Goal: Book appointment/travel/reservation

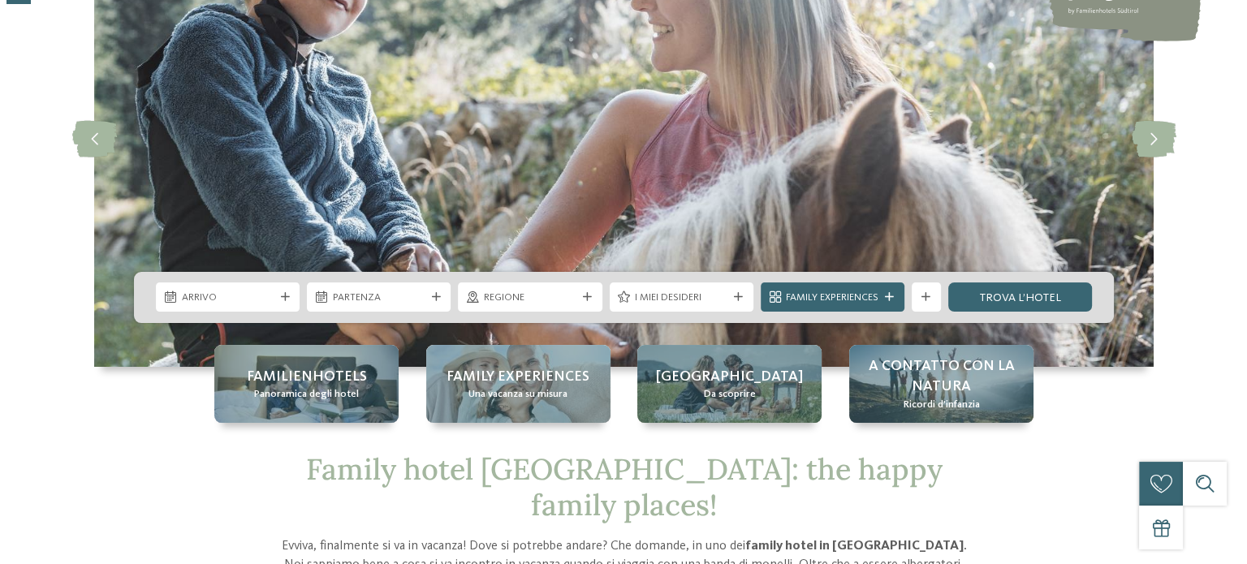
scroll to position [162, 0]
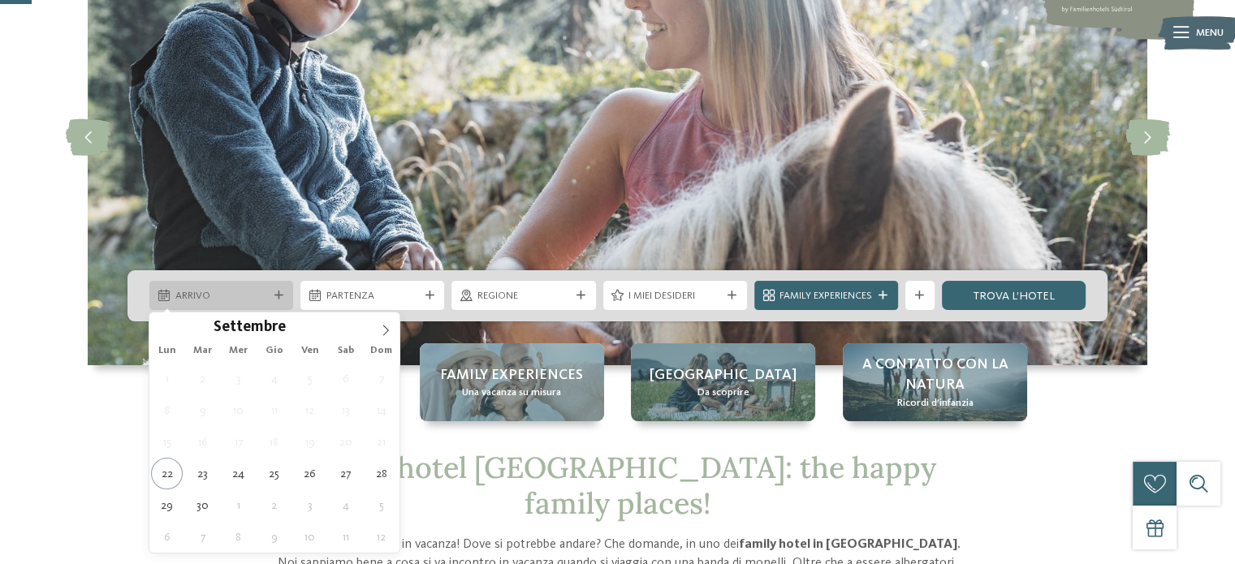
click at [234, 304] on span "Arrivo" at bounding box center [221, 296] width 93 height 15
click at [374, 328] on span at bounding box center [386, 327] width 28 height 28
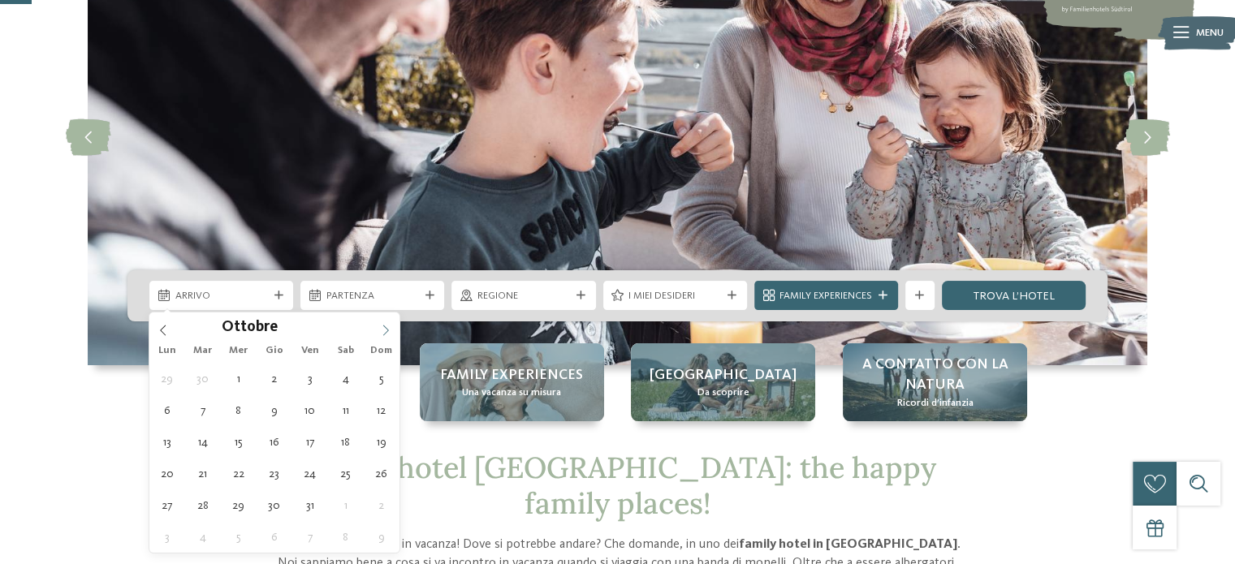
click at [374, 328] on span at bounding box center [386, 327] width 28 height 28
type div "05.12.2025"
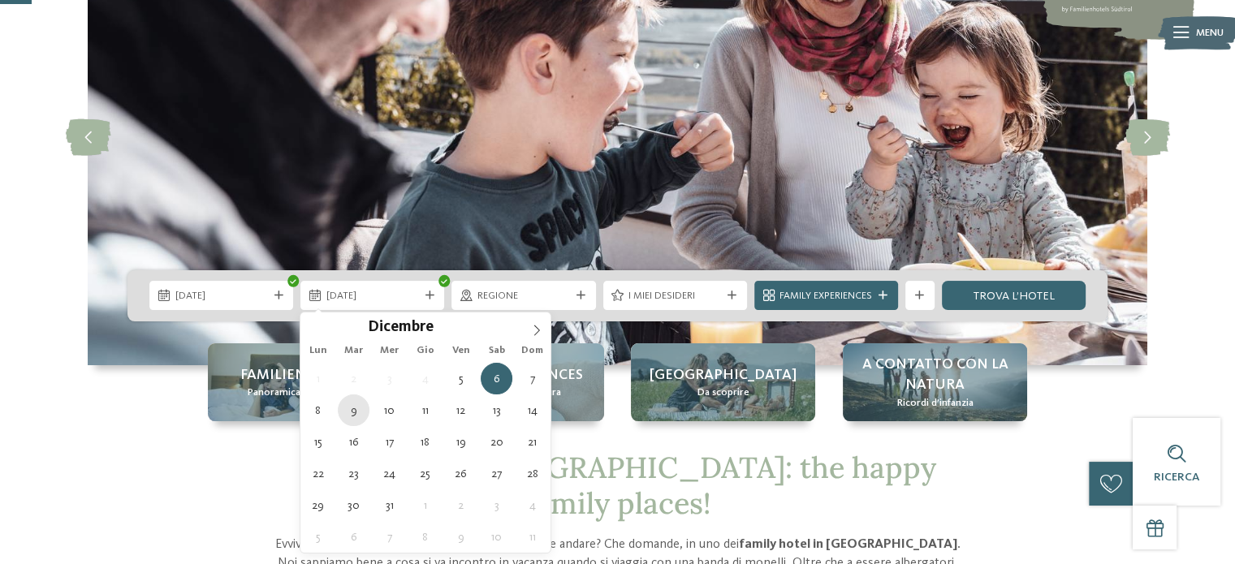
type div "09.12.2025"
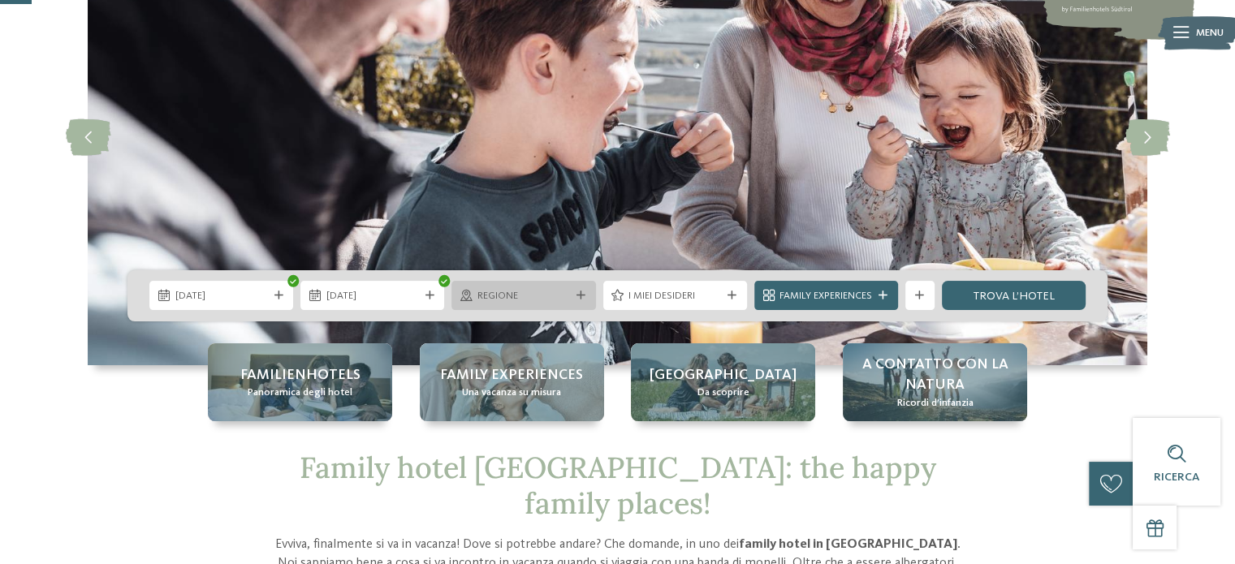
click at [513, 305] on div "Regione" at bounding box center [524, 295] width 144 height 29
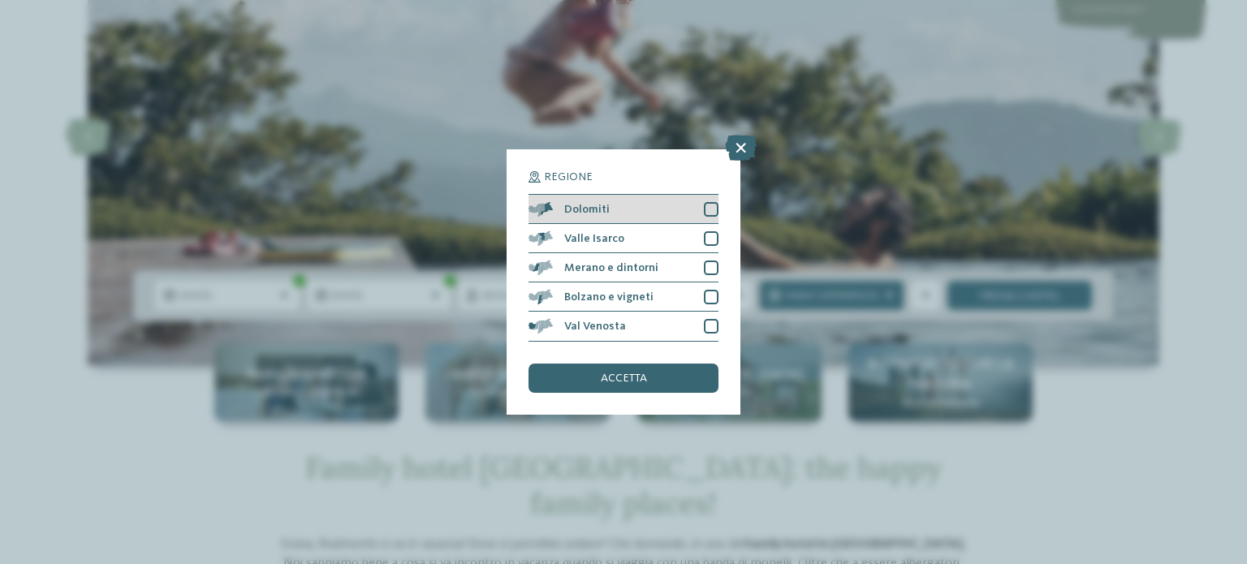
click at [707, 207] on div at bounding box center [711, 209] width 15 height 15
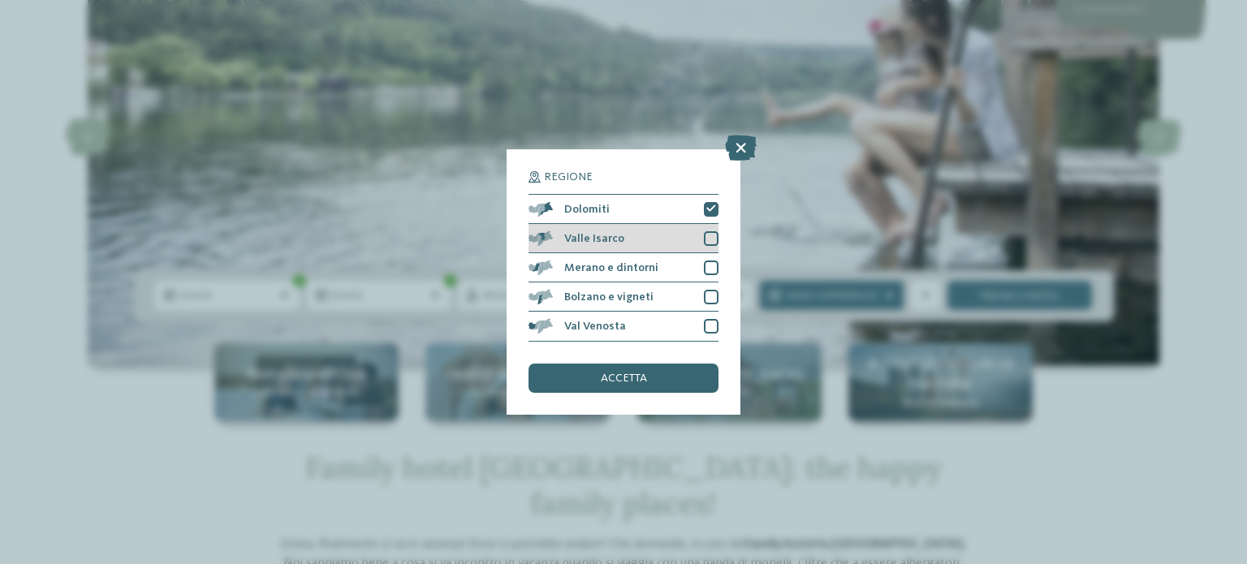
click at [707, 231] on div at bounding box center [711, 238] width 15 height 15
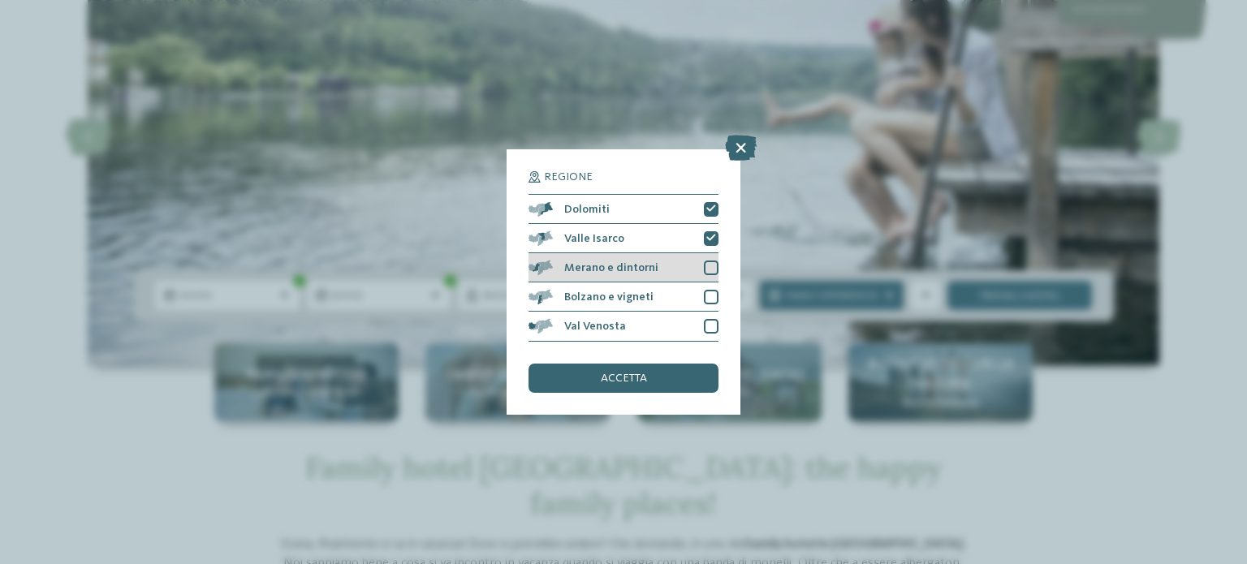
click at [707, 259] on div "Merano e dintorni" at bounding box center [624, 267] width 190 height 29
click at [706, 301] on div at bounding box center [711, 297] width 15 height 15
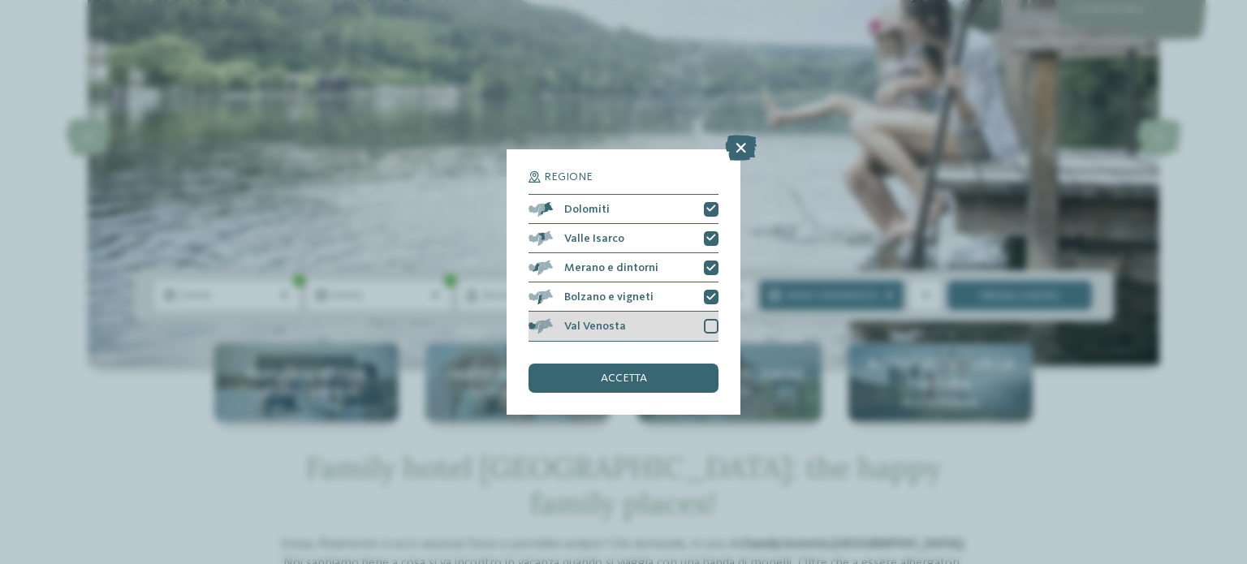
click at [702, 324] on div "Val Venosta" at bounding box center [624, 326] width 190 height 29
click at [676, 370] on div "accetta" at bounding box center [624, 378] width 190 height 29
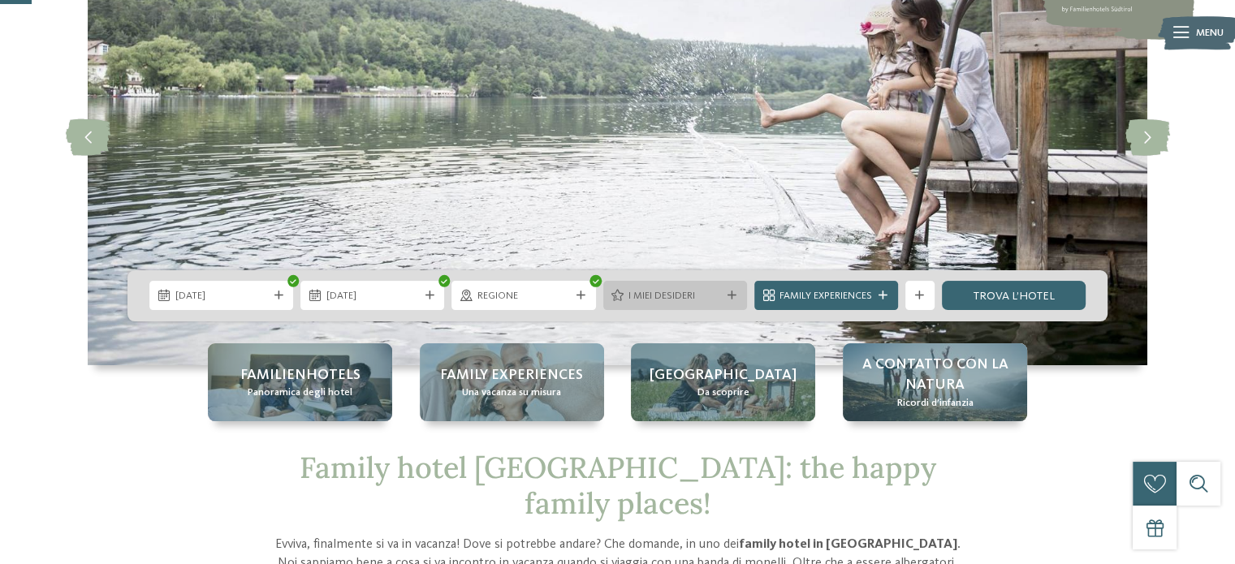
click at [650, 305] on div "I miei desideri" at bounding box center [675, 295] width 144 height 29
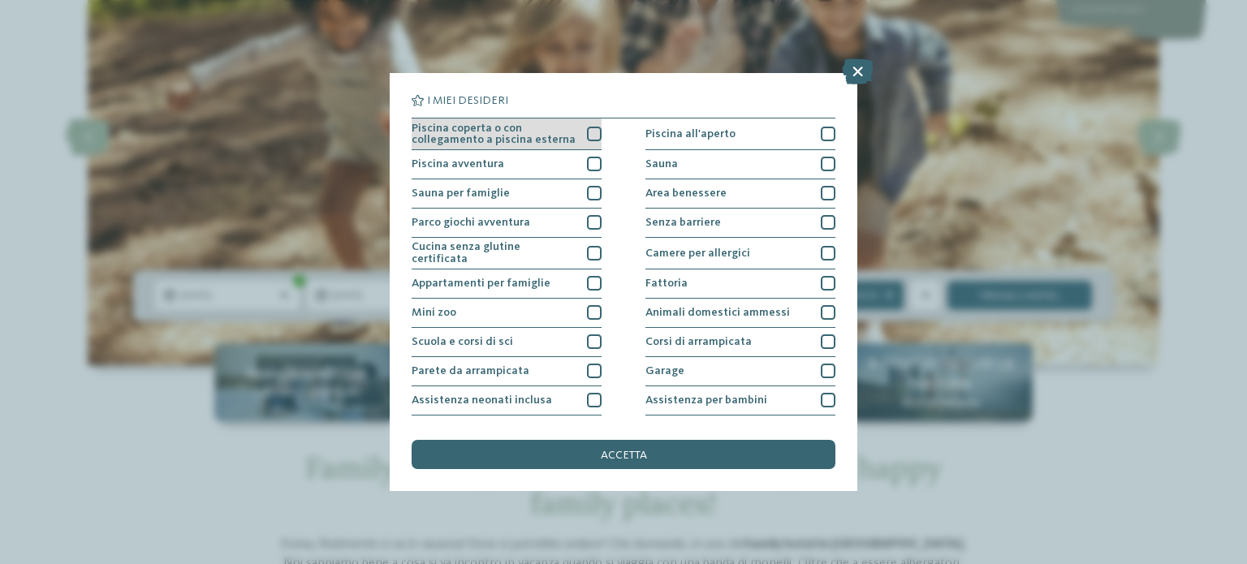
click at [587, 136] on div at bounding box center [594, 134] width 15 height 15
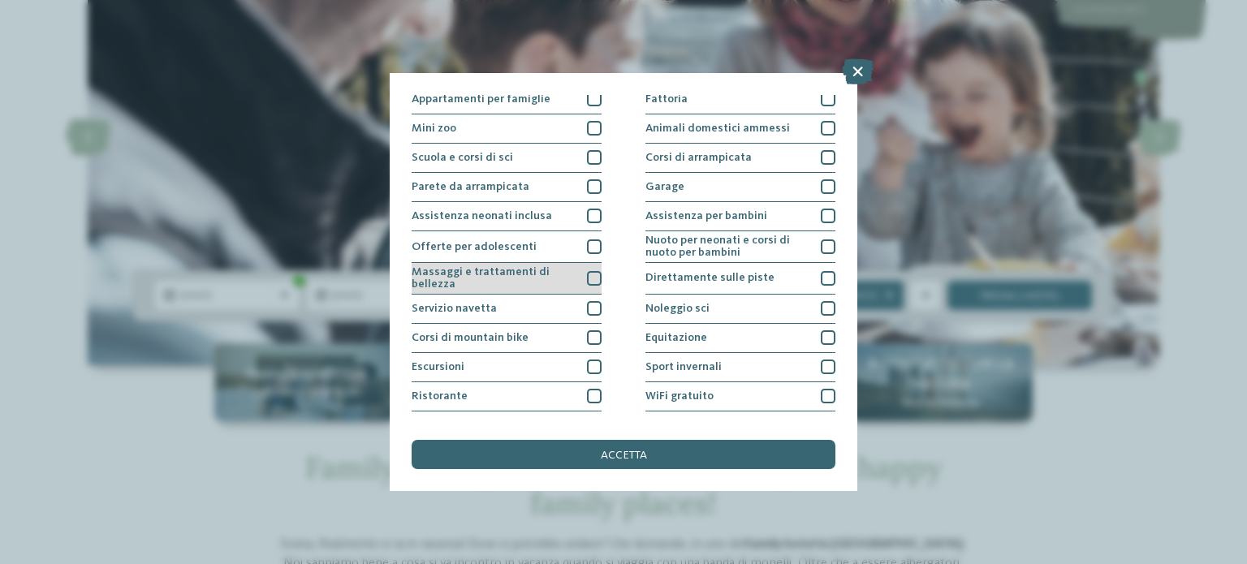
scroll to position [204, 0]
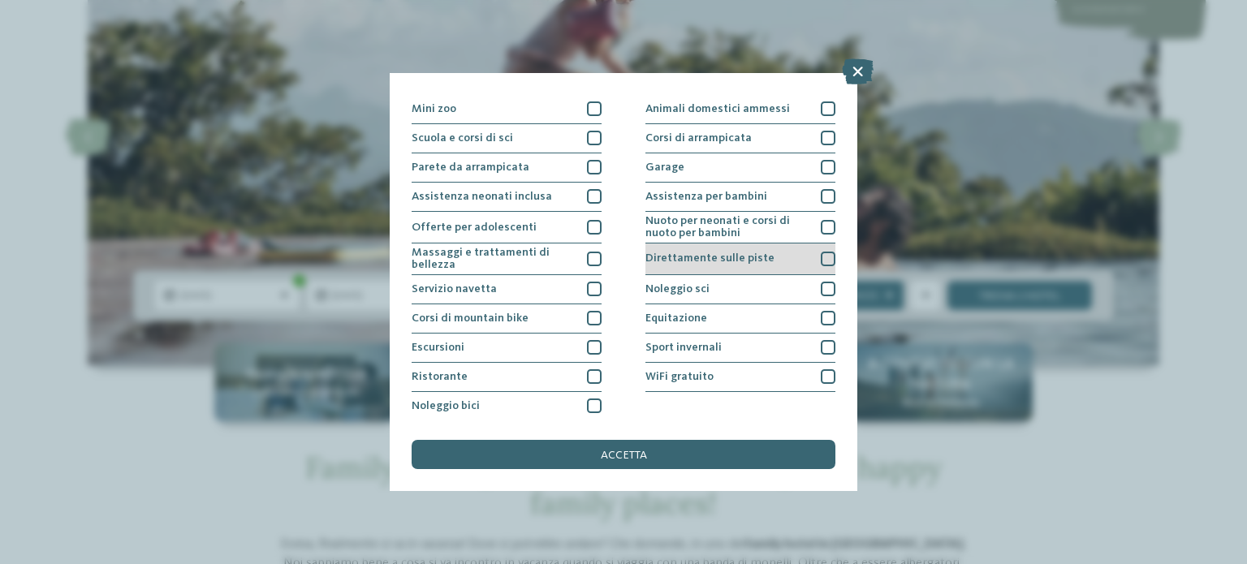
click at [741, 253] on span "Direttamente sulle piste" at bounding box center [710, 258] width 129 height 11
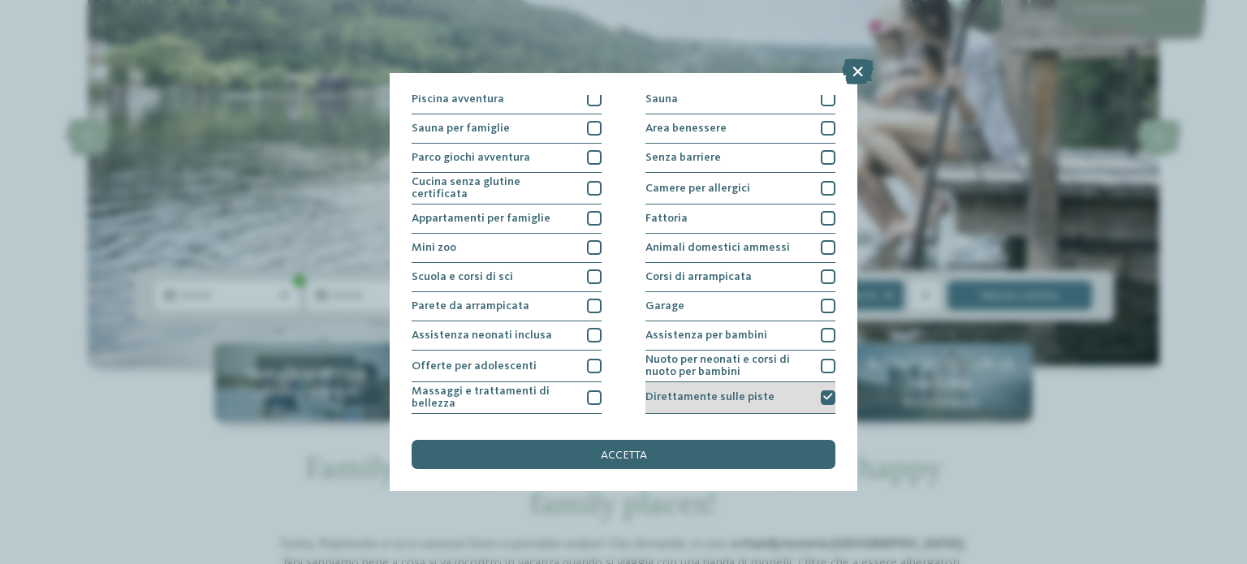
scroll to position [41, 0]
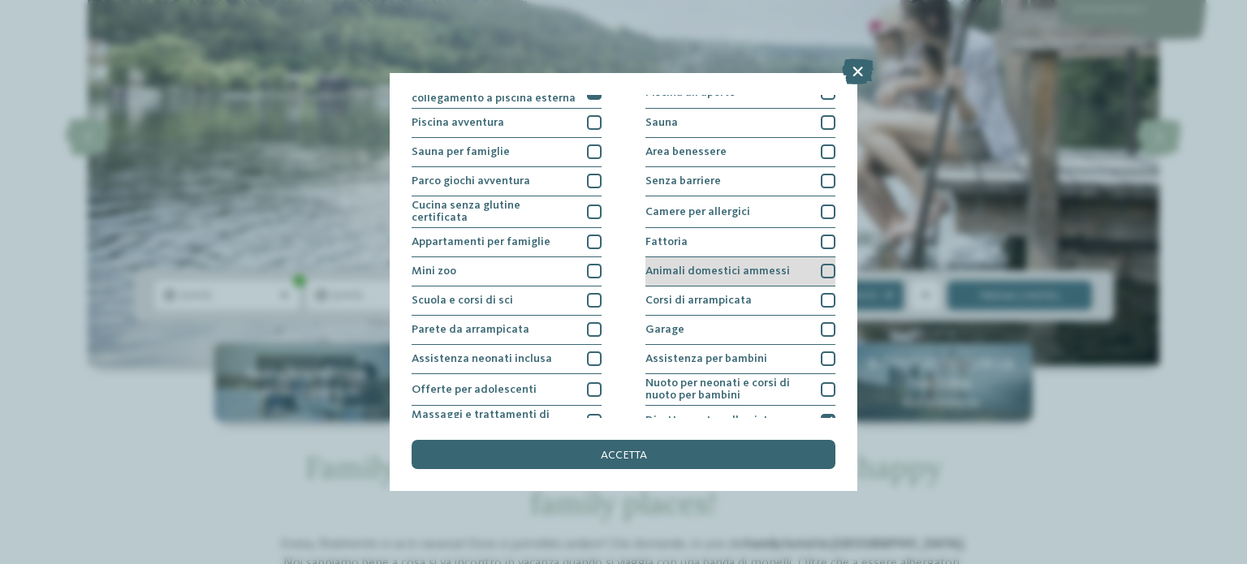
click at [741, 261] on div "Animali domestici ammessi" at bounding box center [741, 271] width 190 height 29
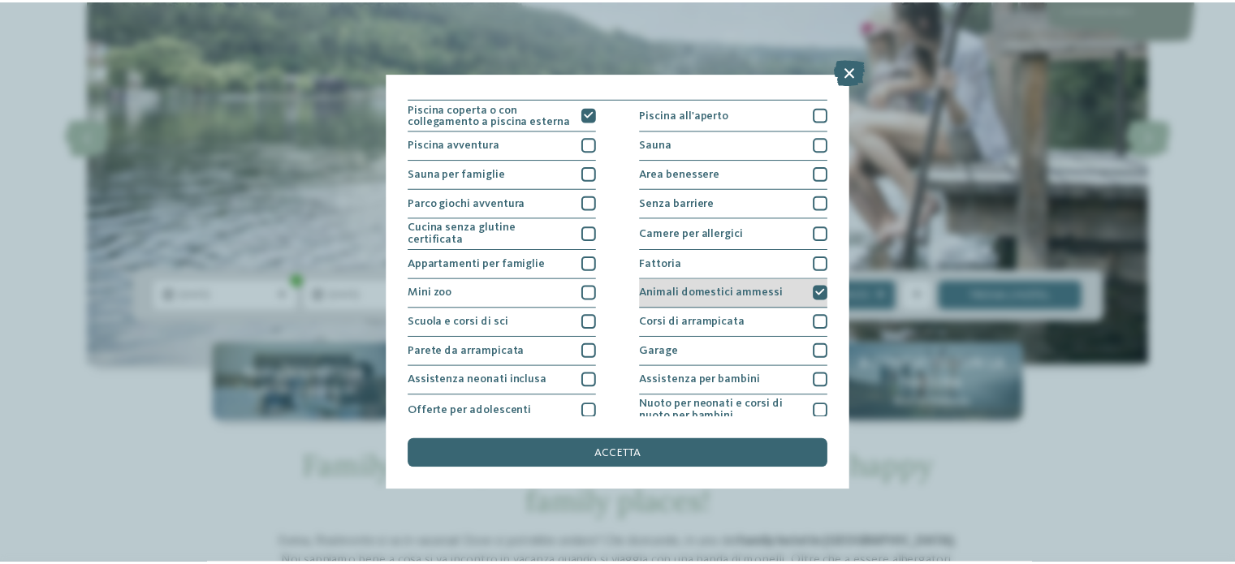
scroll to position [0, 0]
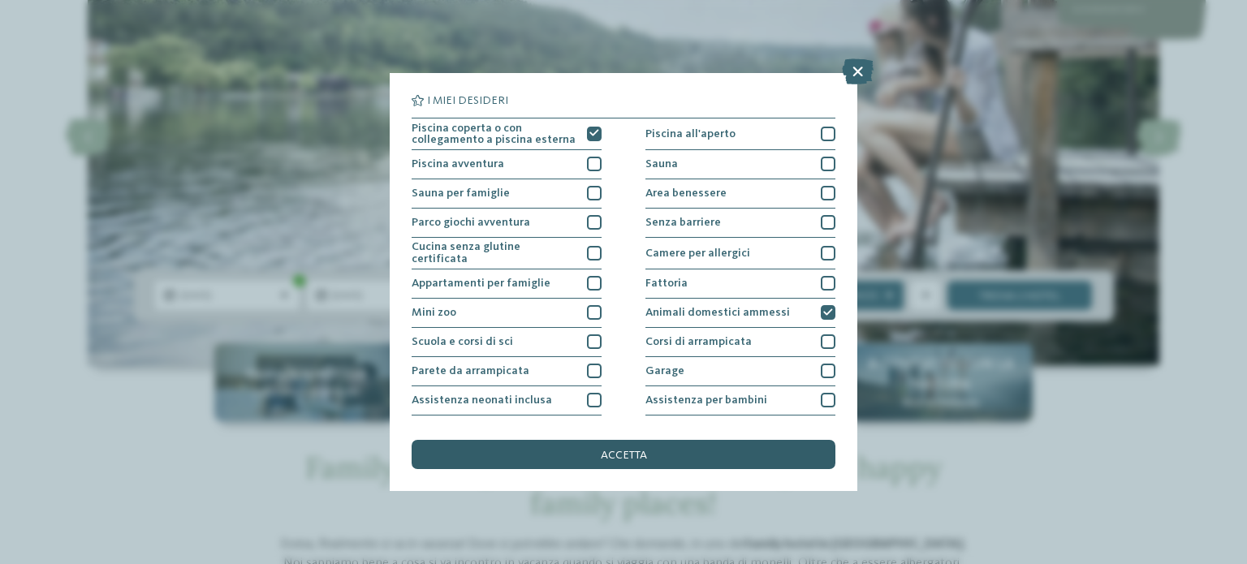
click at [639, 450] on span "accetta" at bounding box center [624, 455] width 46 height 11
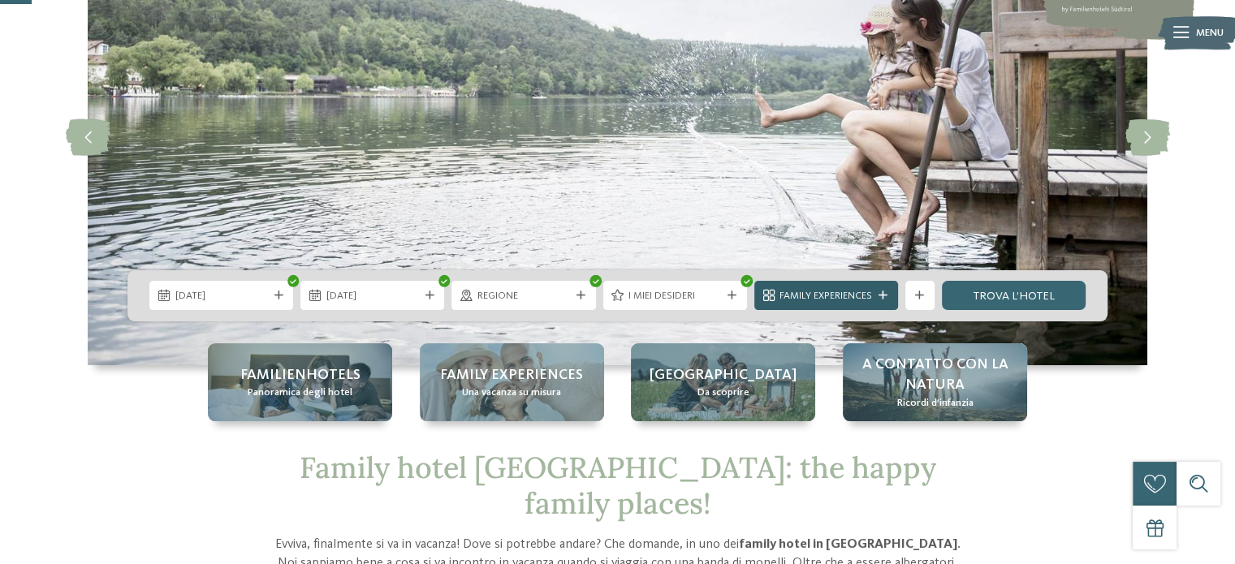
click at [814, 301] on span "Family Experiences" at bounding box center [826, 296] width 93 height 15
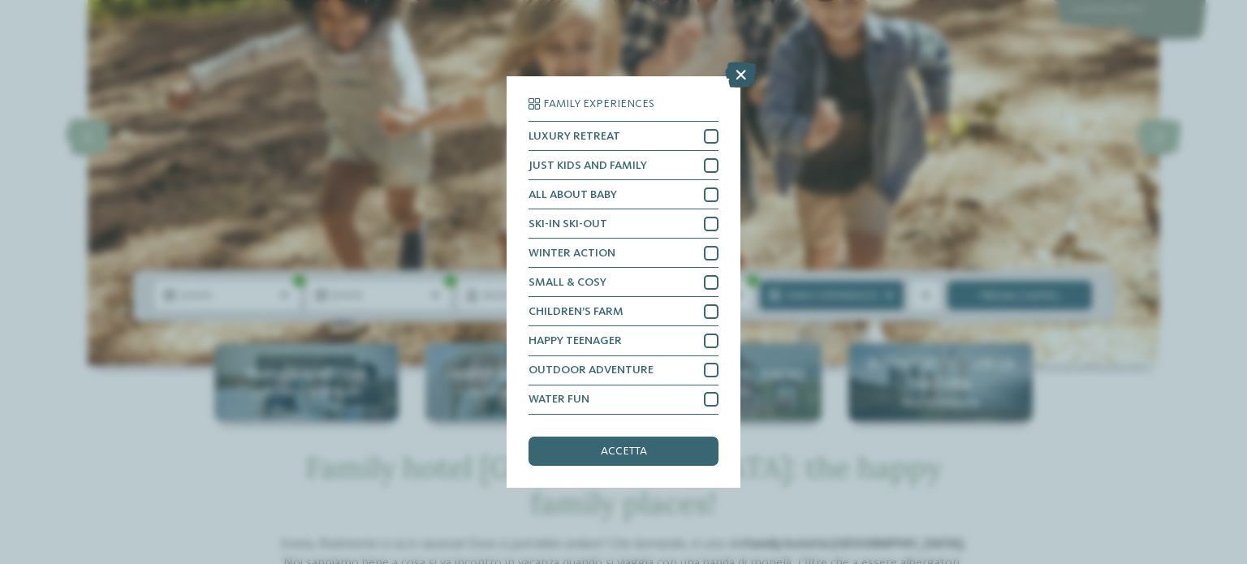
click at [738, 72] on icon at bounding box center [741, 76] width 32 height 26
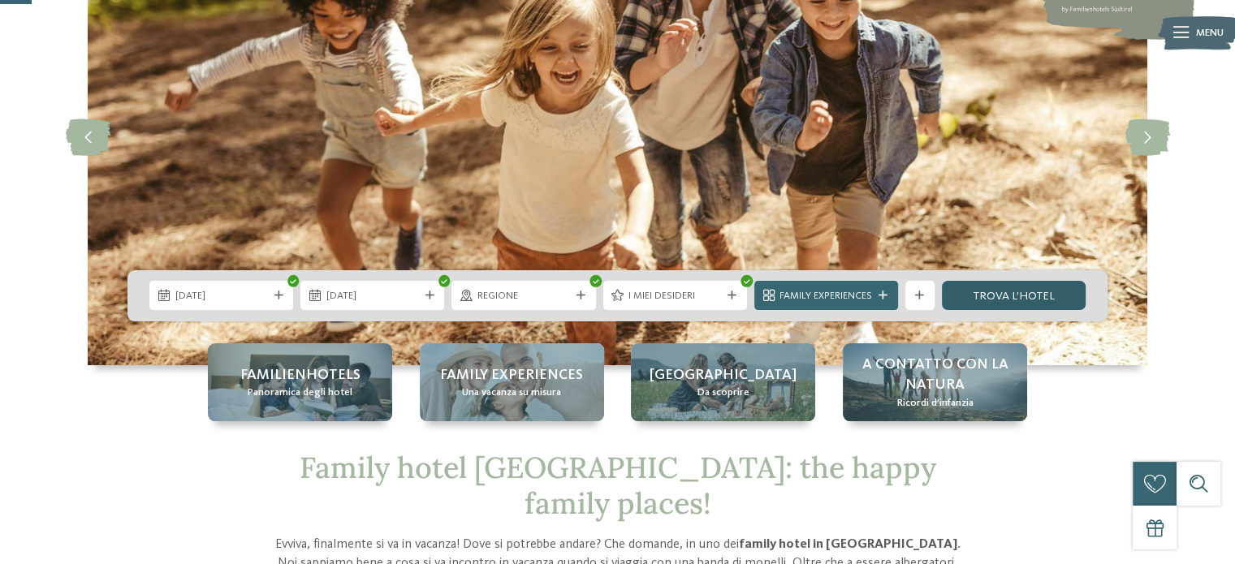
click at [1005, 296] on link "trova l’hotel" at bounding box center [1014, 295] width 144 height 29
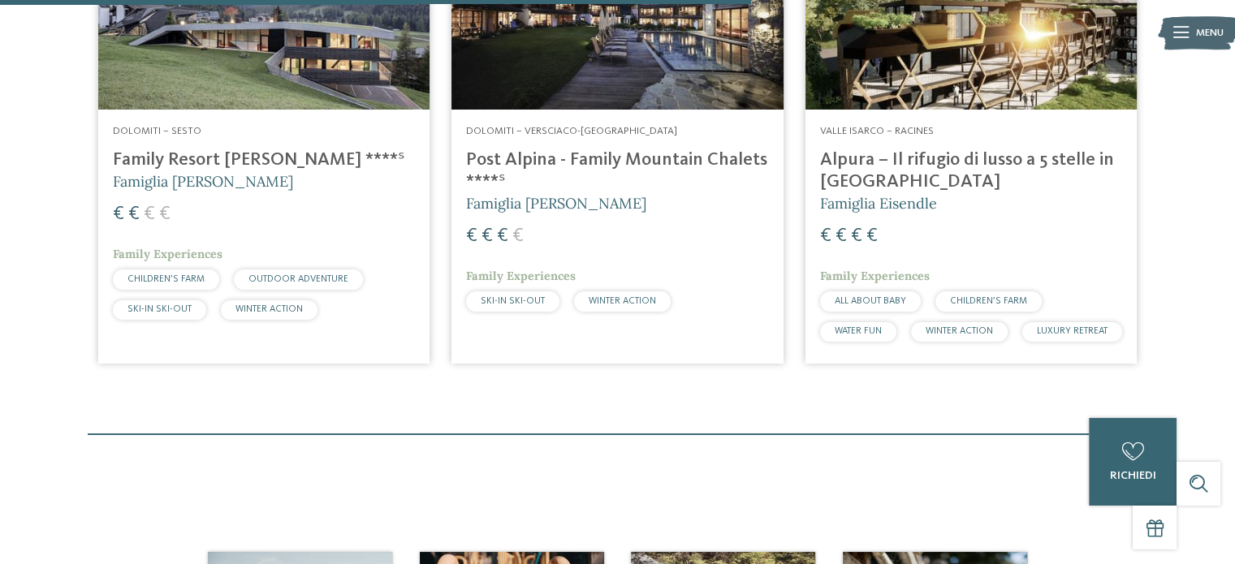
scroll to position [994, 0]
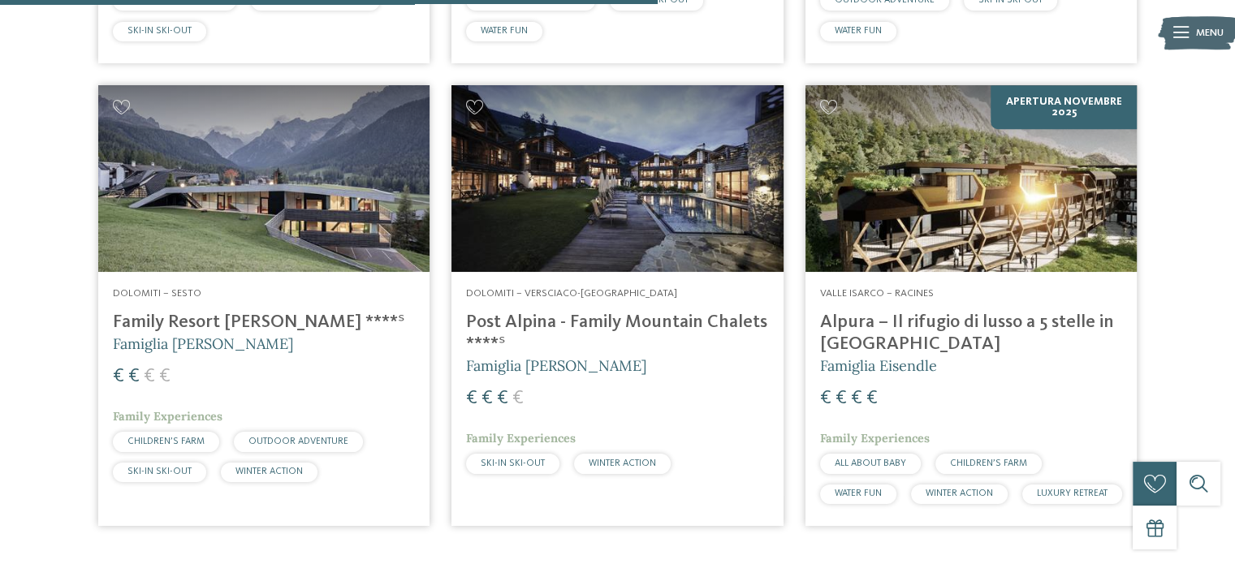
click at [591, 318] on h4 "Post Alpina - Family Mountain Chalets ****ˢ" at bounding box center [617, 334] width 302 height 44
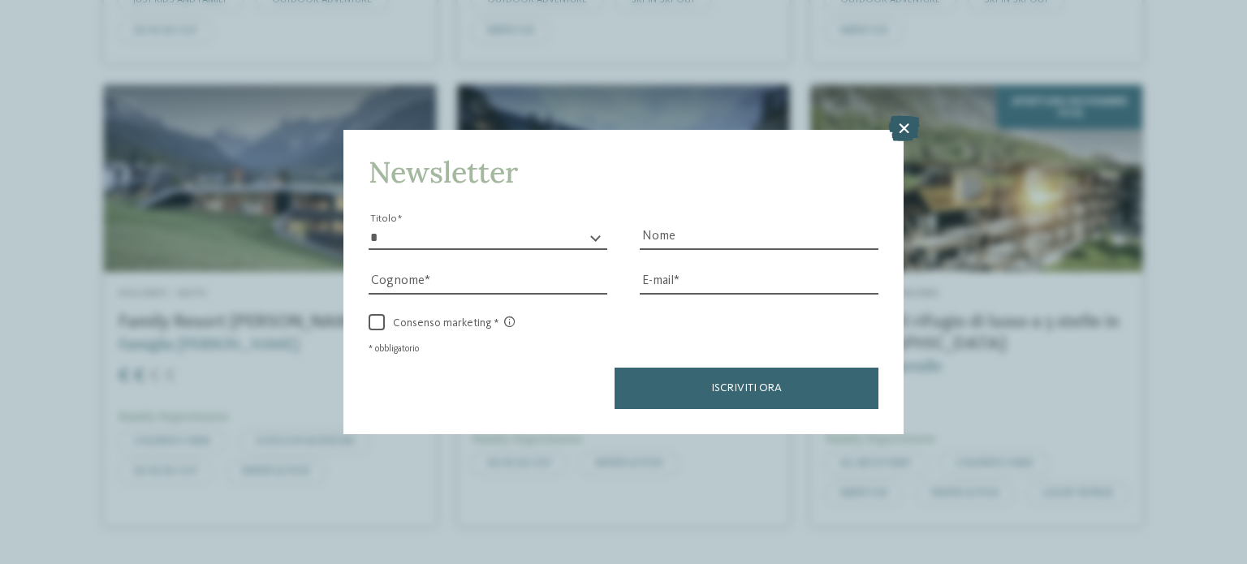
click at [895, 132] on icon at bounding box center [905, 128] width 32 height 26
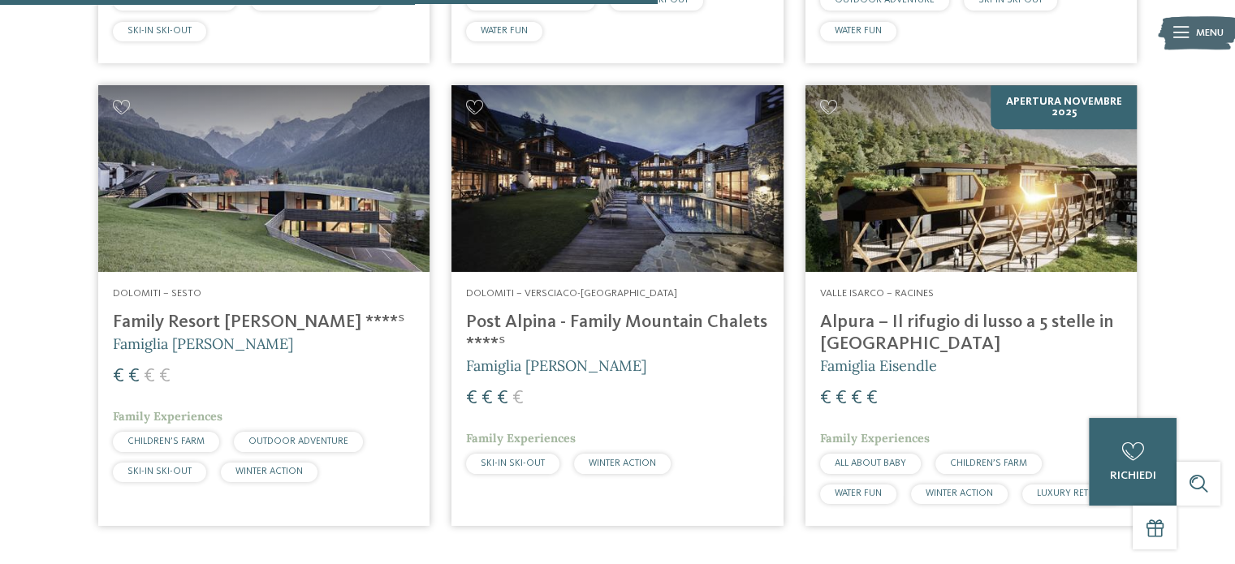
click at [987, 318] on h4 "Alpura – Il rifugio di lusso a 5 stelle in Alto Adige" at bounding box center [971, 334] width 302 height 44
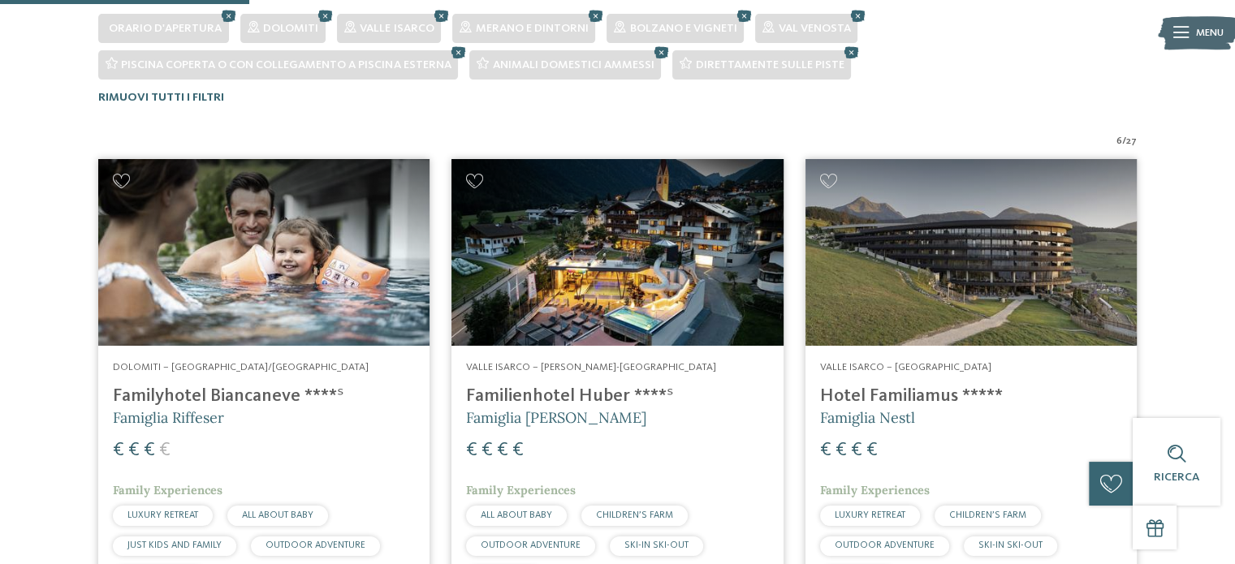
scroll to position [507, 0]
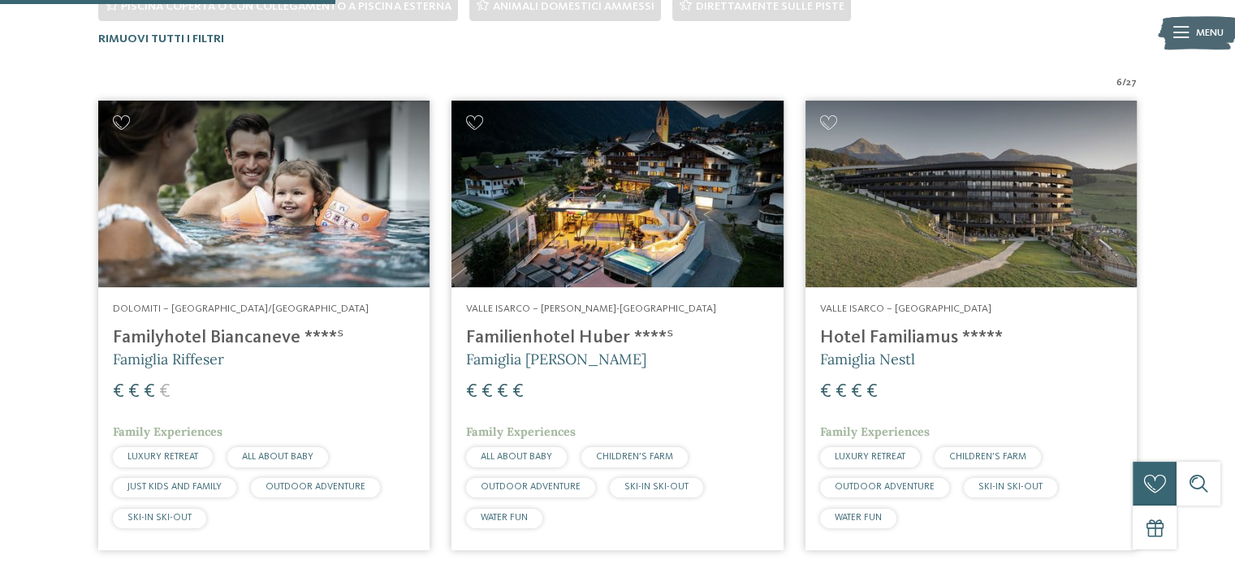
click at [192, 332] on h4 "Familyhotel Biancaneve ****ˢ" at bounding box center [264, 338] width 302 height 22
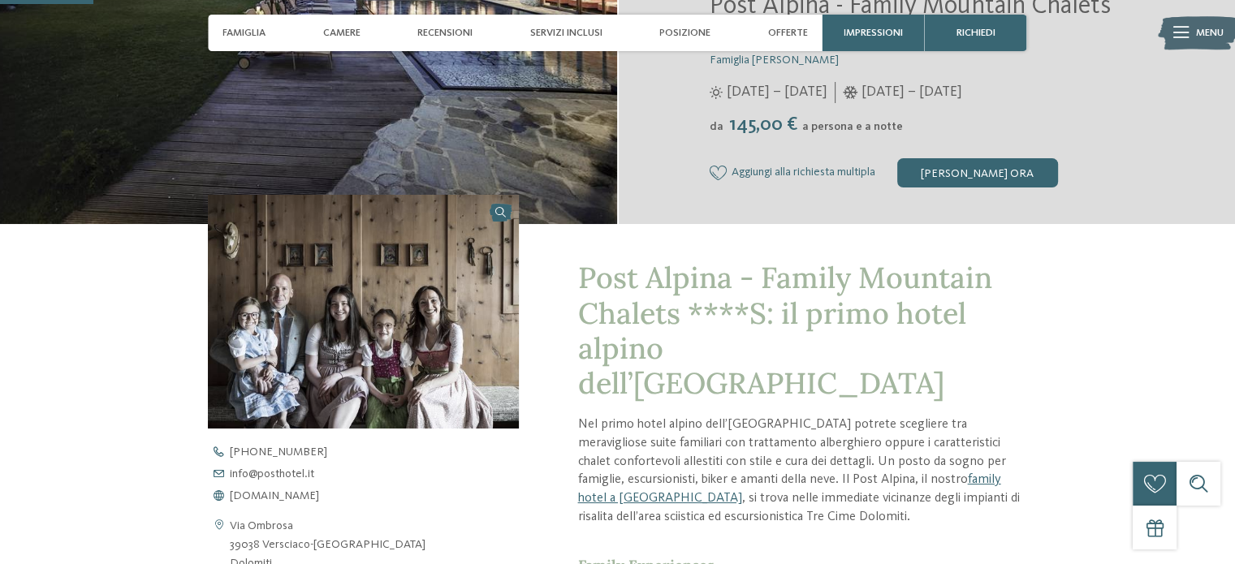
scroll to position [406, 0]
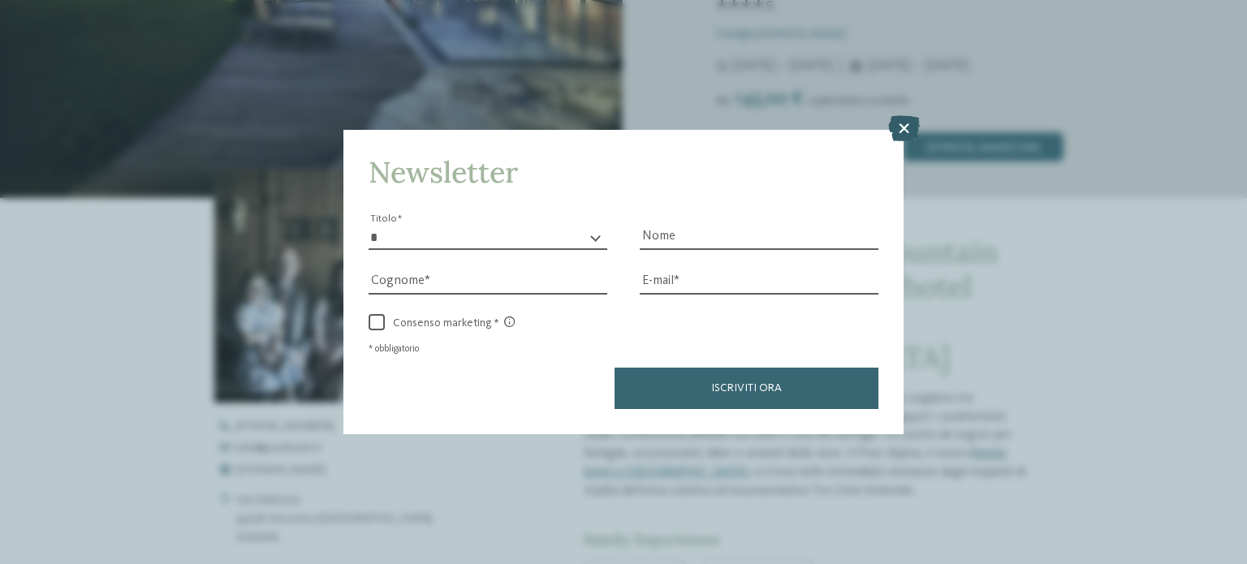
click at [907, 126] on icon at bounding box center [905, 128] width 32 height 26
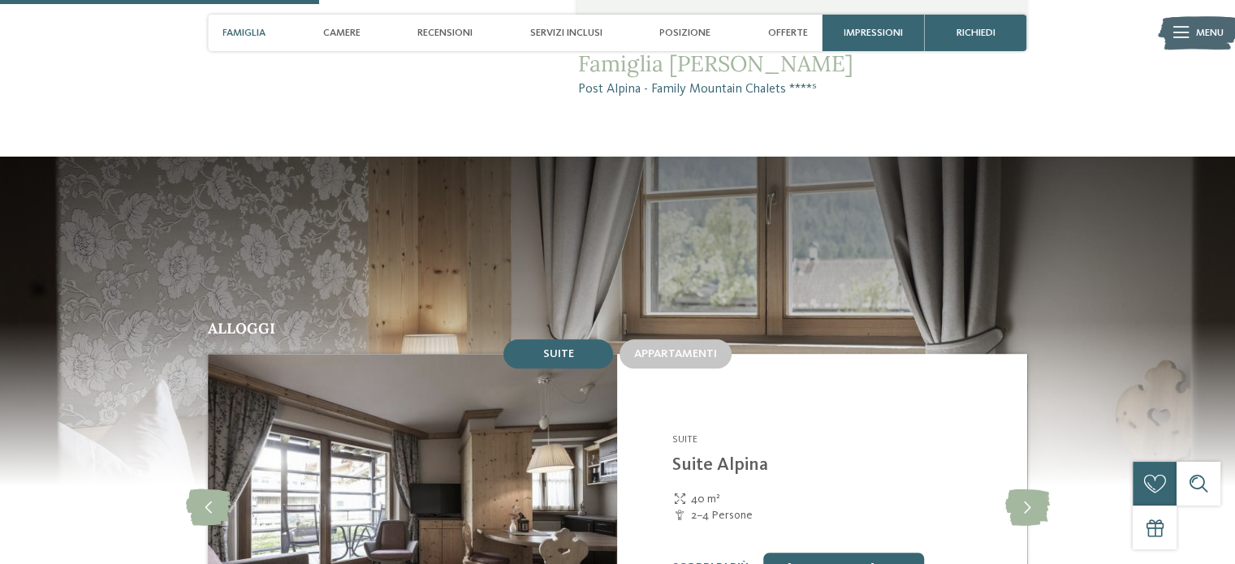
scroll to position [1462, 0]
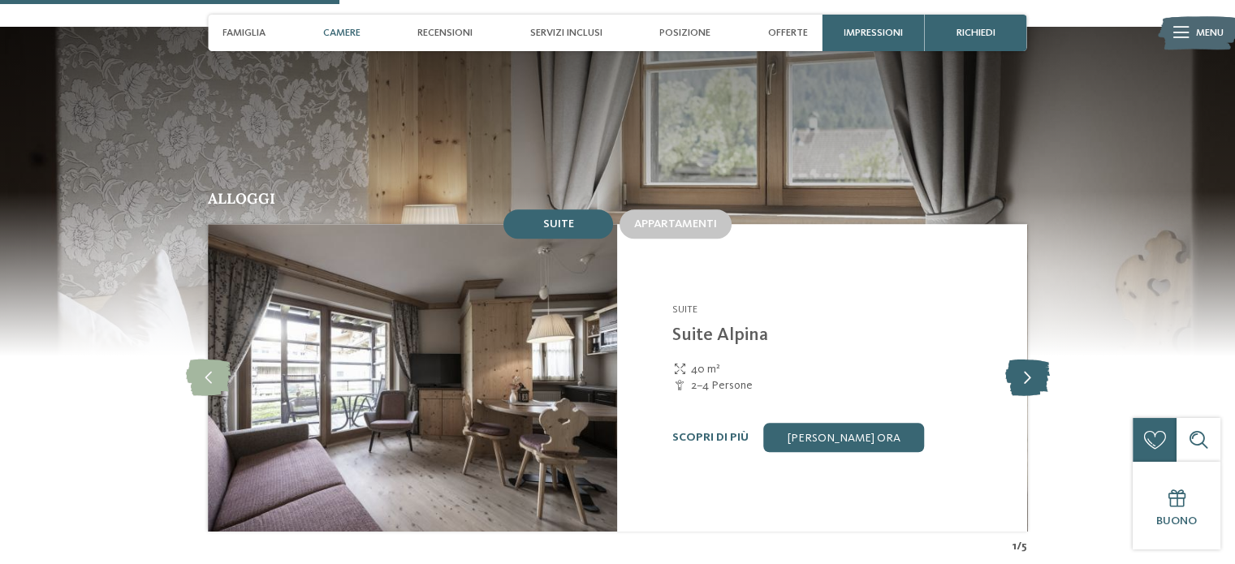
click at [1033, 360] on icon at bounding box center [1027, 378] width 45 height 37
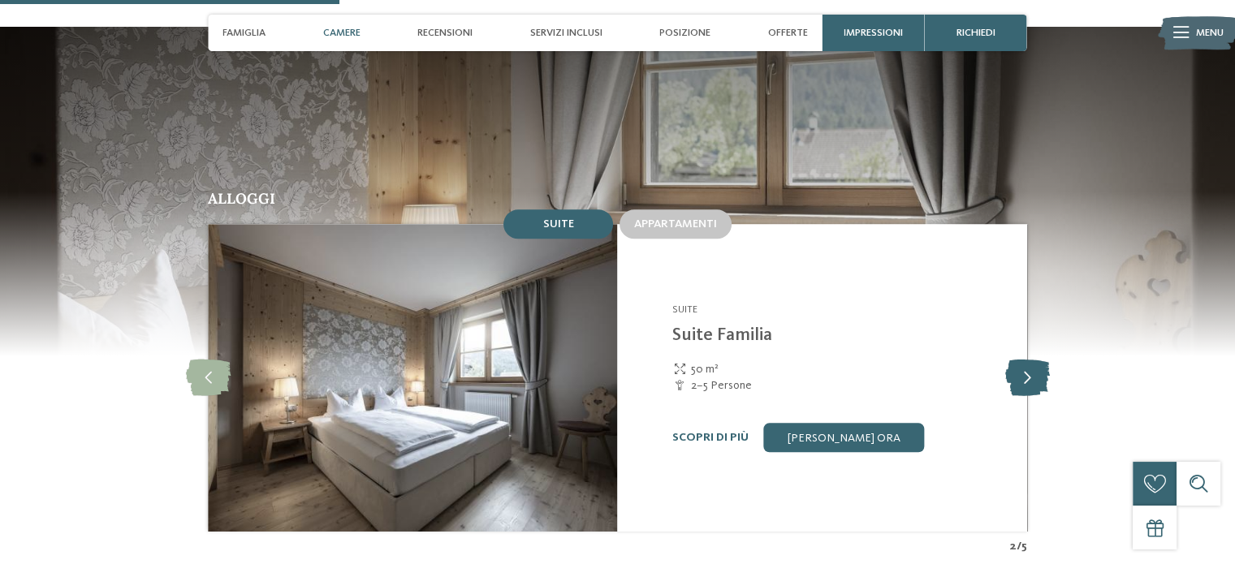
click at [1033, 360] on icon at bounding box center [1027, 378] width 45 height 37
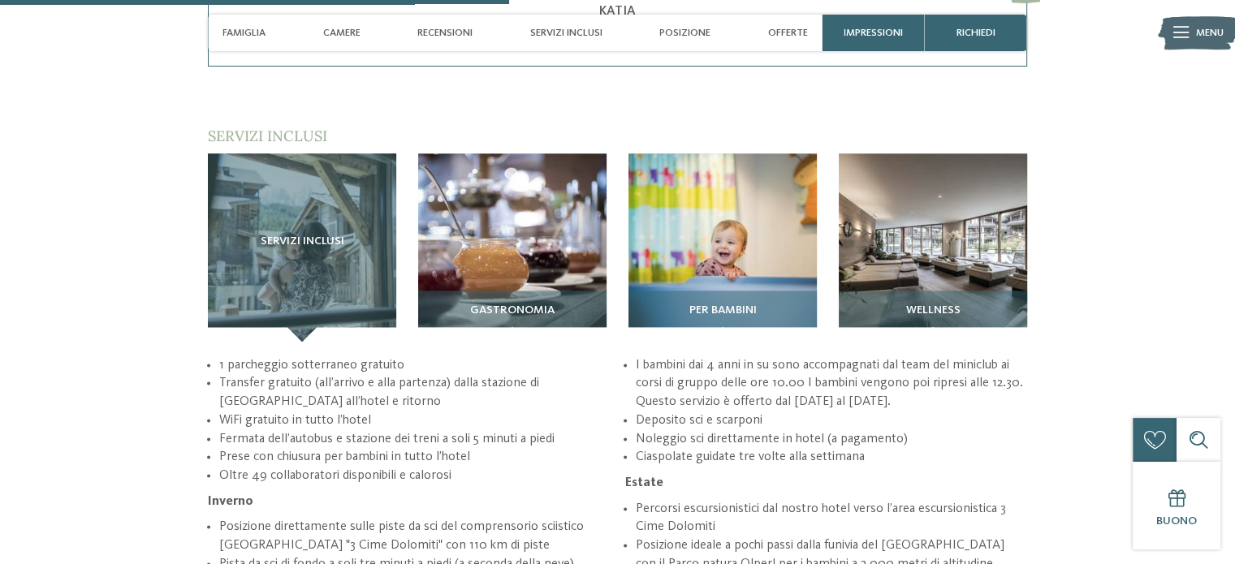
scroll to position [2193, 0]
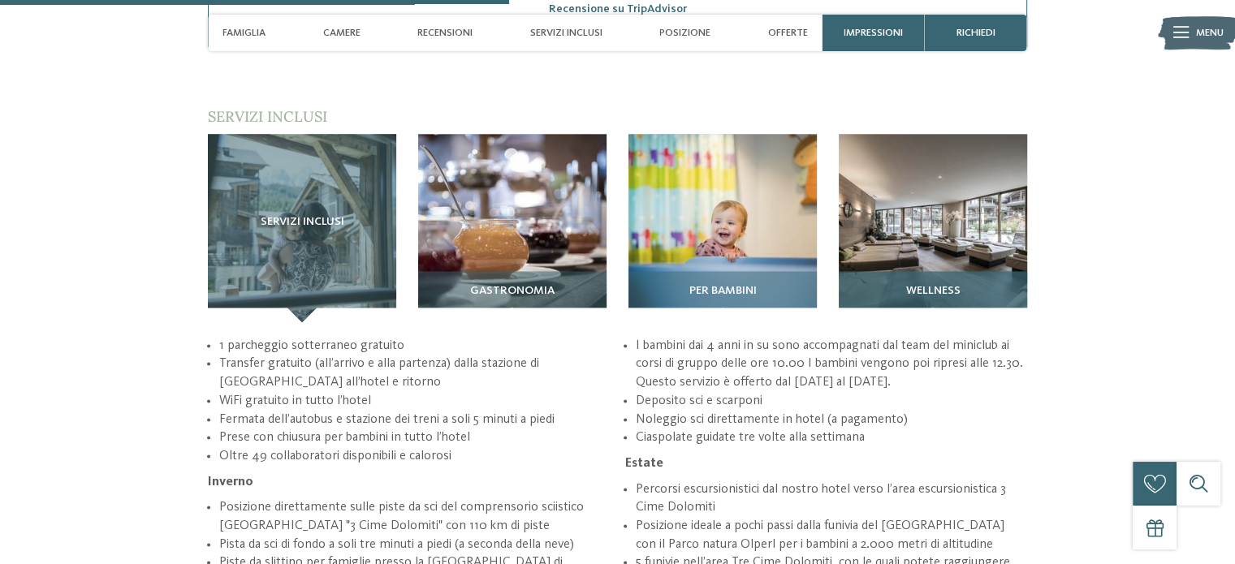
click at [904, 197] on img at bounding box center [933, 228] width 188 height 188
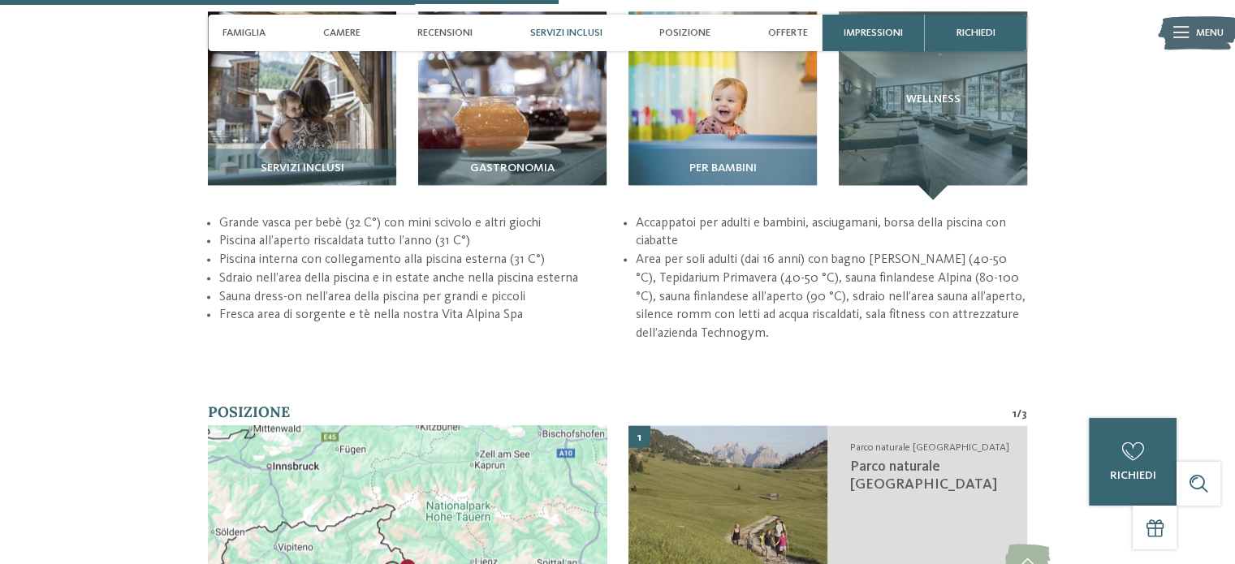
scroll to position [2274, 0]
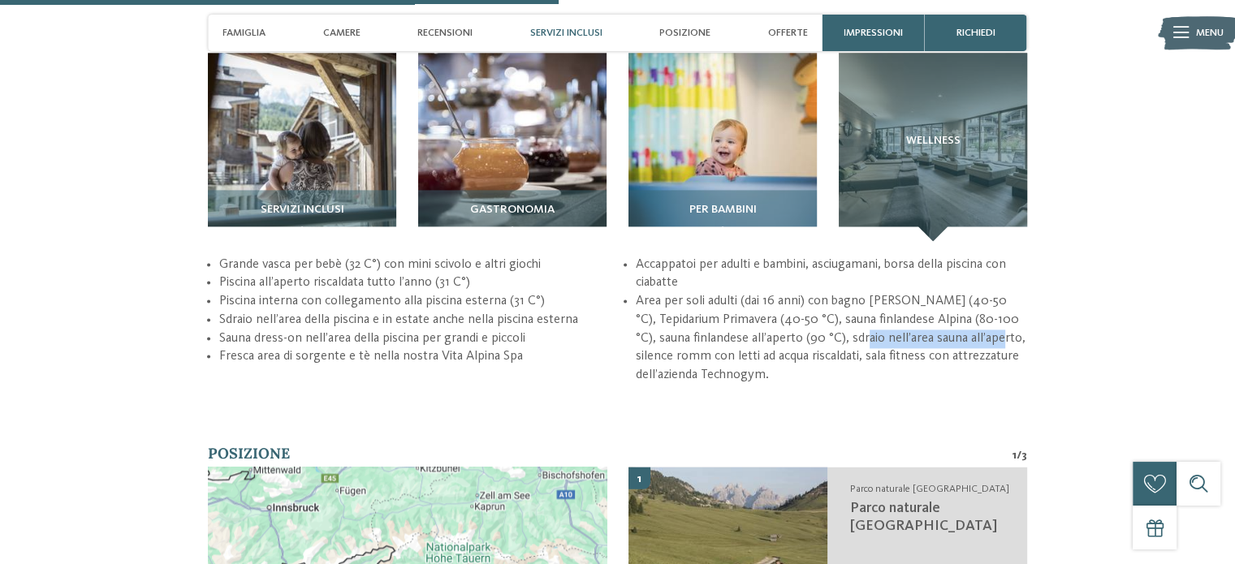
drag, startPoint x: 846, startPoint y: 285, endPoint x: 981, endPoint y: 288, distance: 134.9
click at [981, 292] on li "Area per soli adulti (dai 16 anni) con bagno turco Crystal (40-50 °C), Tepidari…" at bounding box center [831, 338] width 391 height 93
drag, startPoint x: 226, startPoint y: 234, endPoint x: 414, endPoint y: 233, distance: 188.4
click at [414, 274] on li "Piscina all’aperto riscaldata tutto l’anno (31 C°)" at bounding box center [414, 283] width 391 height 19
drag, startPoint x: 403, startPoint y: 213, endPoint x: 530, endPoint y: 212, distance: 126.7
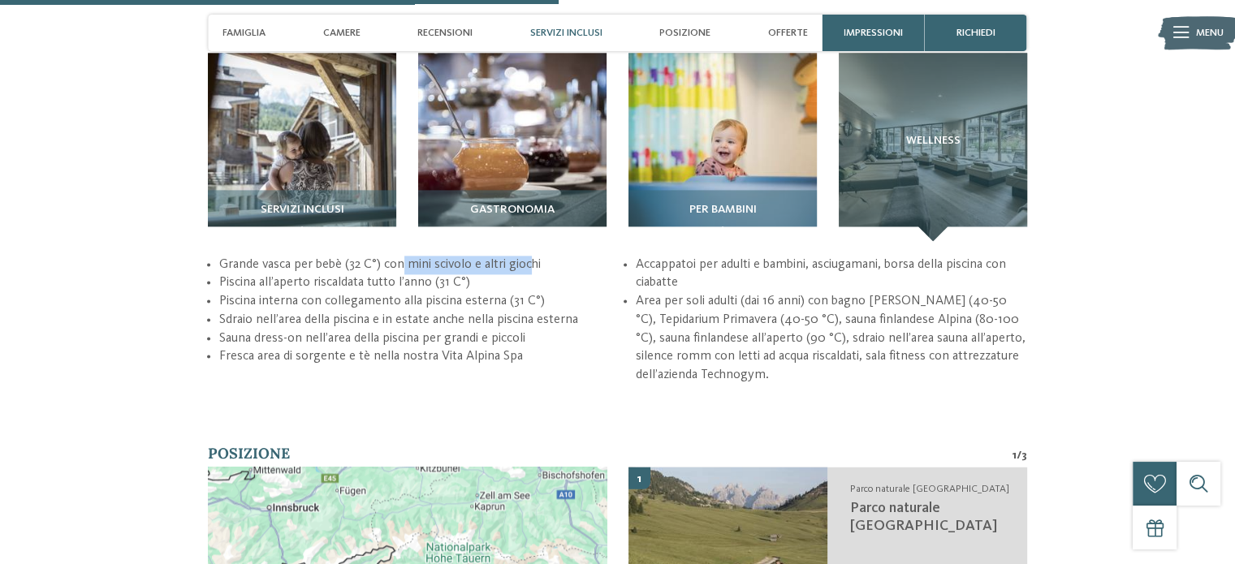
click at [530, 256] on li "Grande vasca per bebè (32 C°) con mini scivolo e altri giochi" at bounding box center [414, 265] width 391 height 19
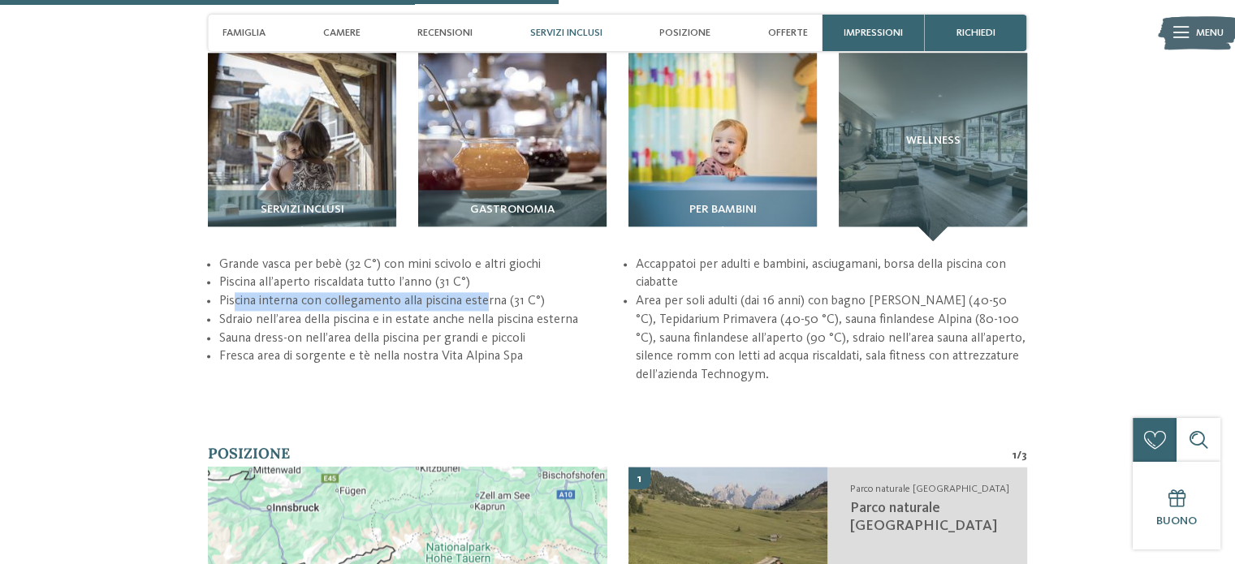
drag, startPoint x: 232, startPoint y: 251, endPoint x: 484, endPoint y: 249, distance: 251.8
click at [484, 292] on li "Piscina interna con collegamento alla piscina esterna (31 C°)" at bounding box center [414, 301] width 391 height 19
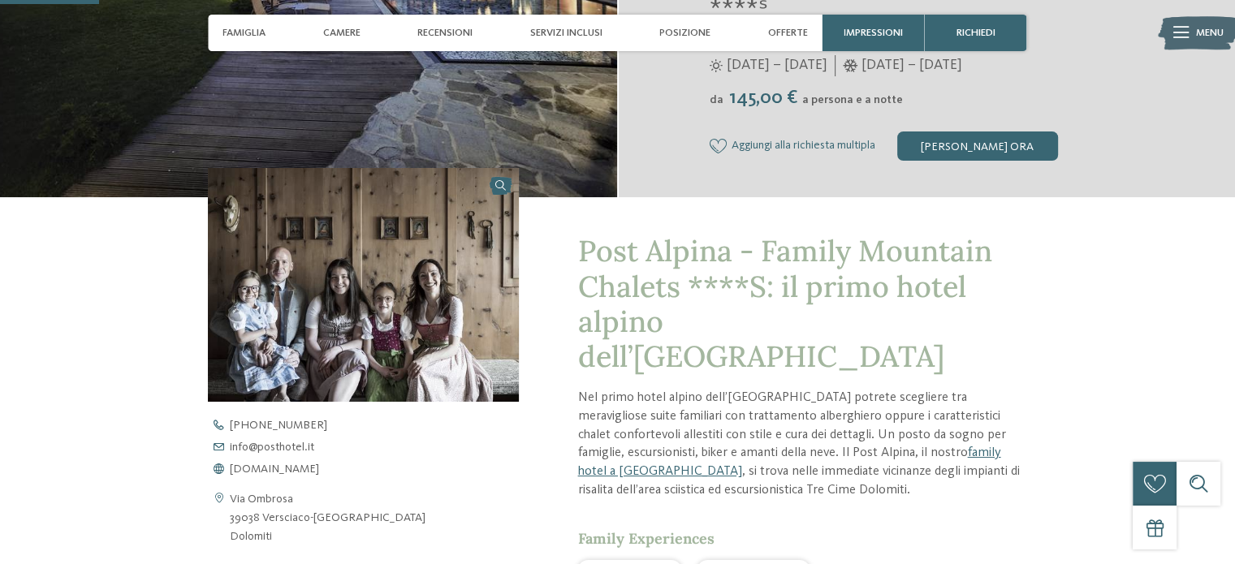
scroll to position [0, 0]
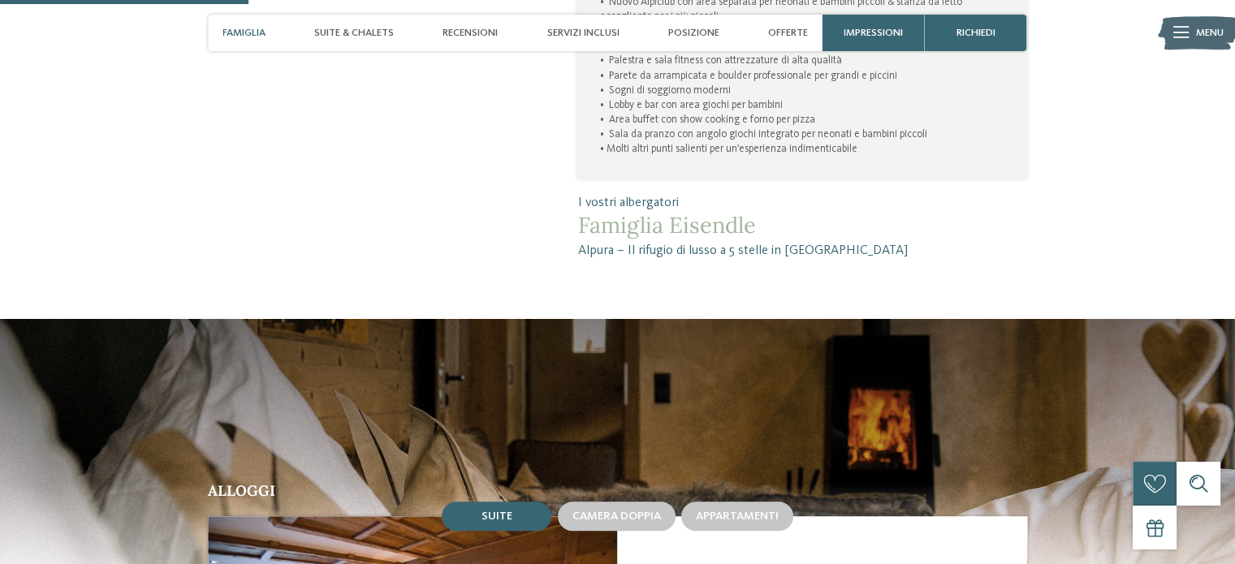
scroll to position [1218, 0]
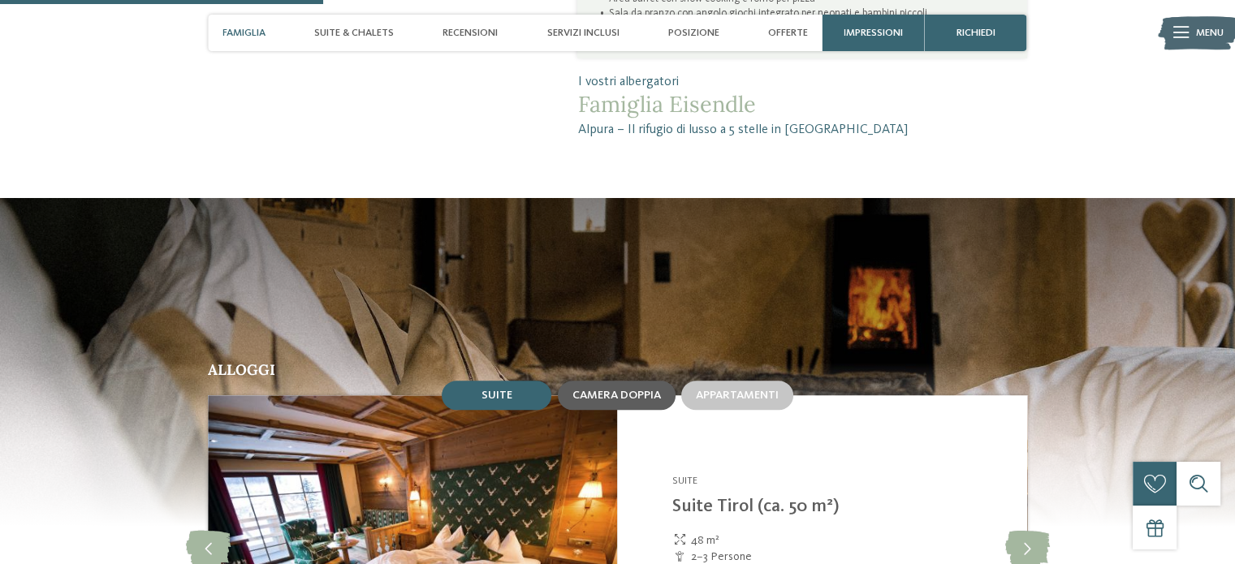
click at [625, 396] on span "Camera doppia" at bounding box center [617, 395] width 89 height 11
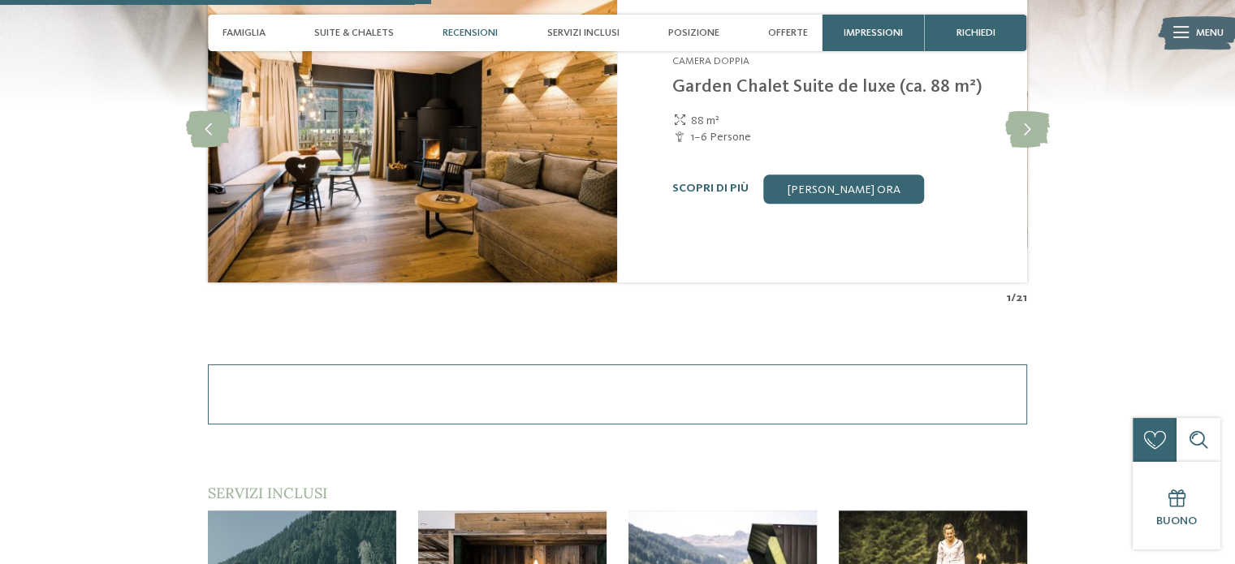
scroll to position [1949, 0]
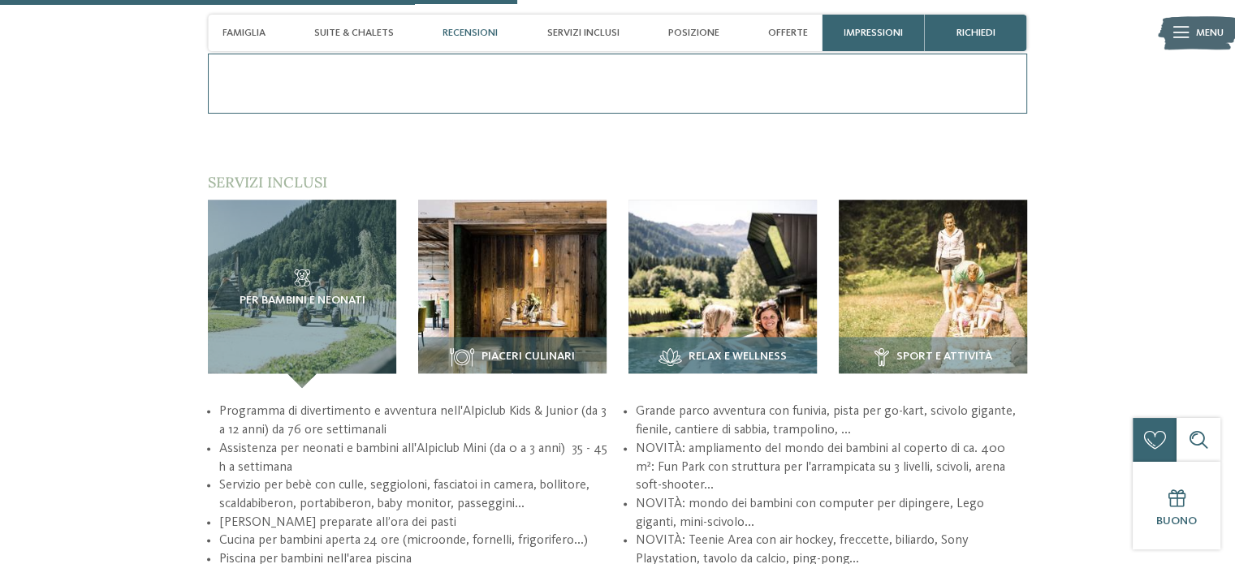
click at [749, 358] on span "Relax e Wellness" at bounding box center [738, 357] width 98 height 13
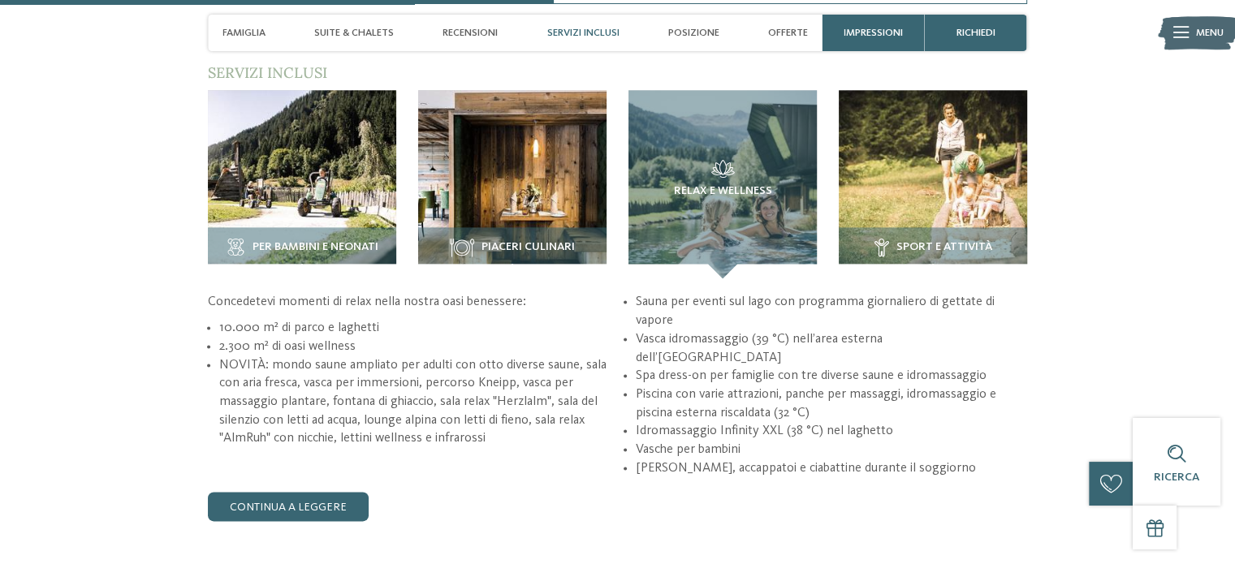
scroll to position [2030, 0]
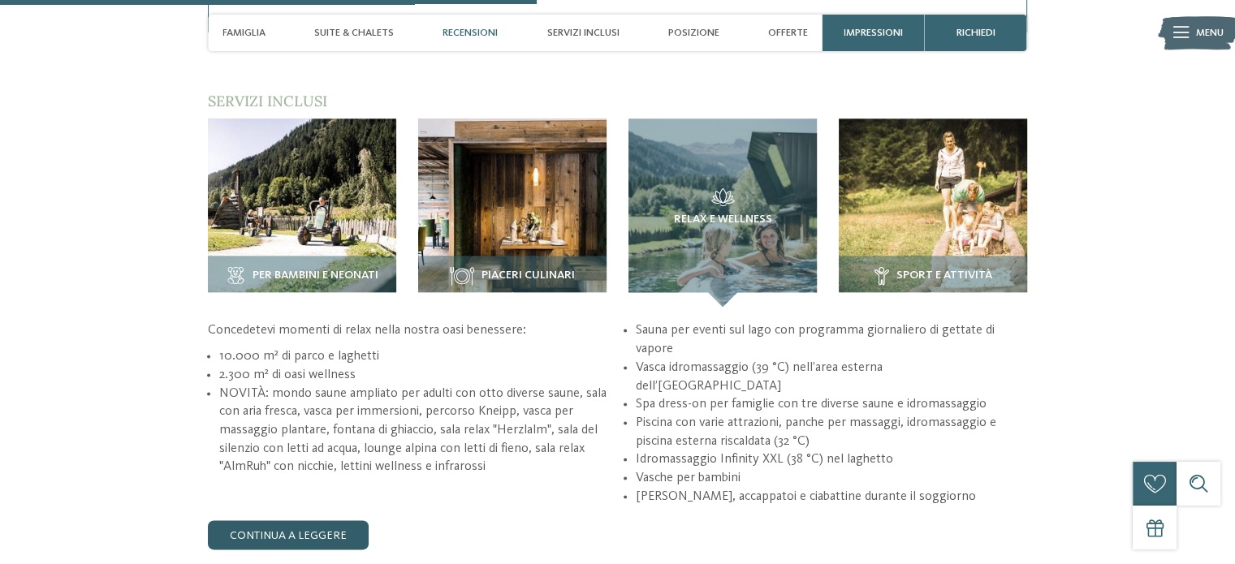
click at [306, 521] on link "continua a leggere" at bounding box center [288, 535] width 161 height 29
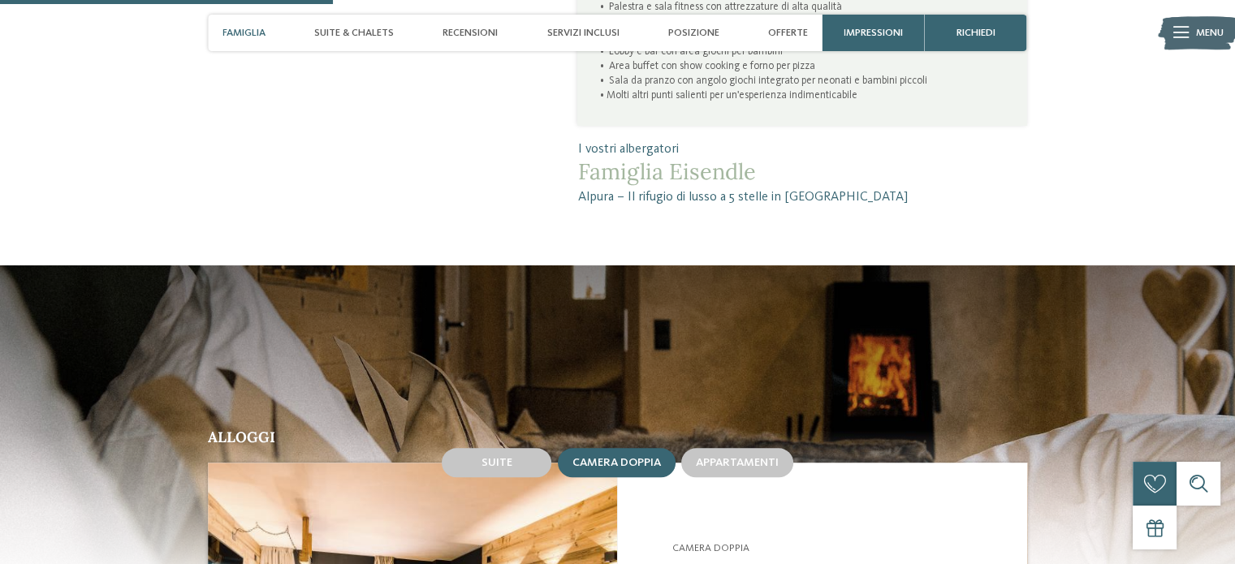
scroll to position [812, 0]
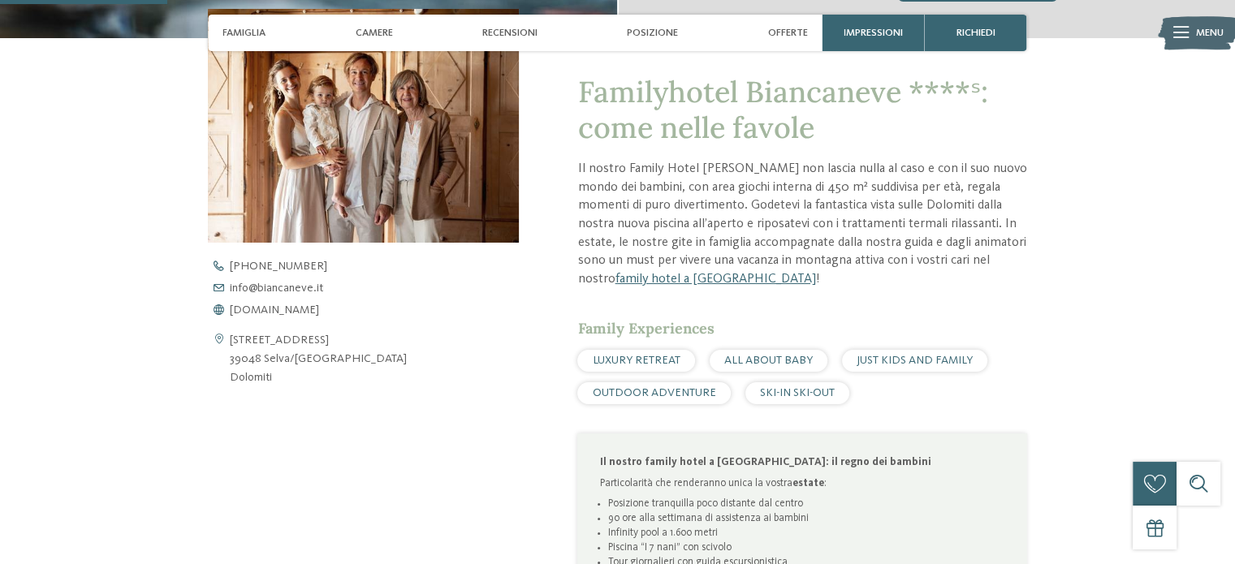
scroll to position [569, 0]
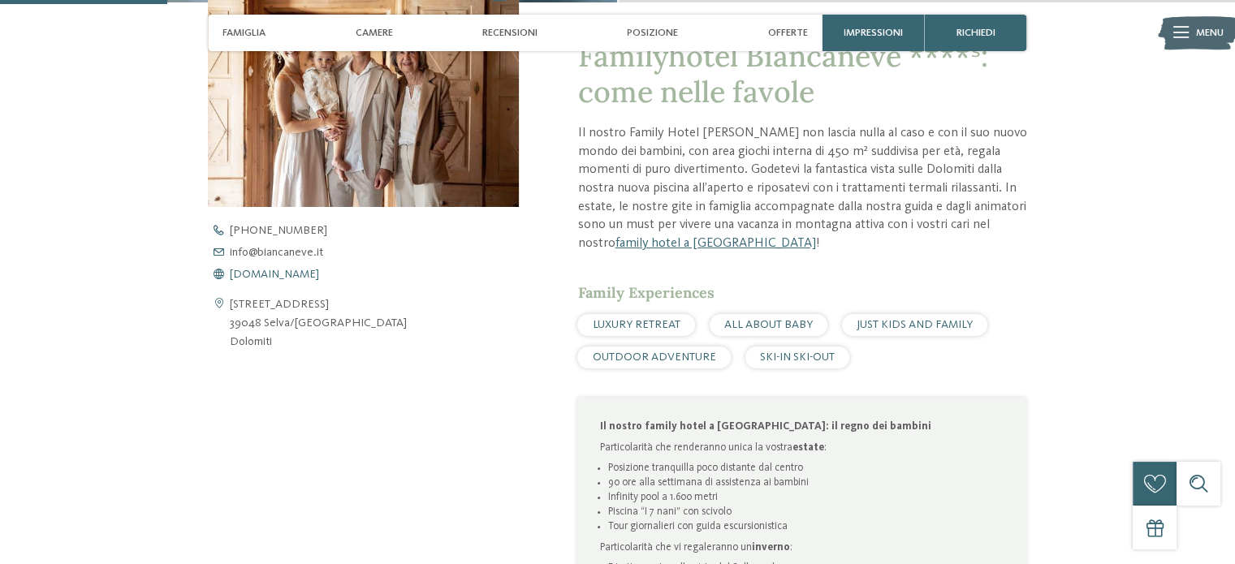
click at [299, 272] on span "[DOMAIN_NAME]" at bounding box center [274, 274] width 89 height 11
